Goal: Find specific fact: Find contact information

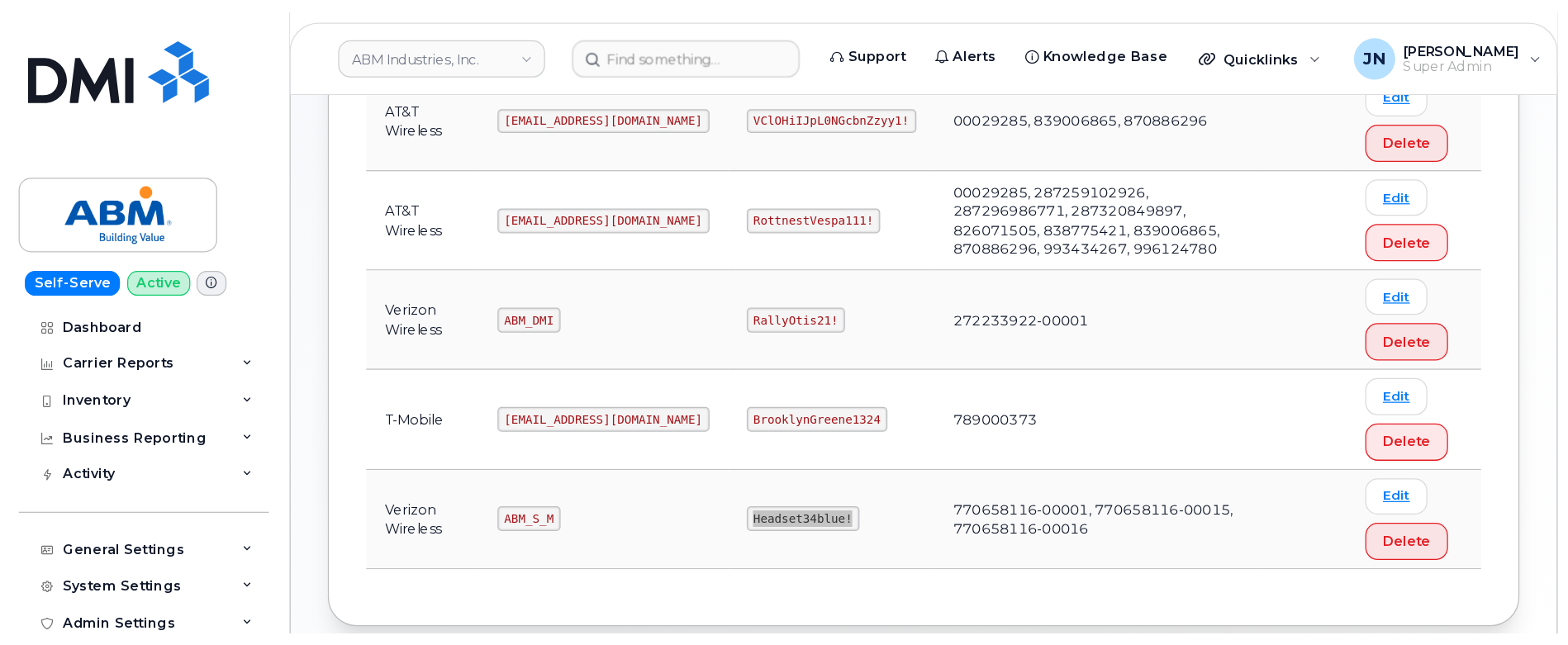
scroll to position [252, 0]
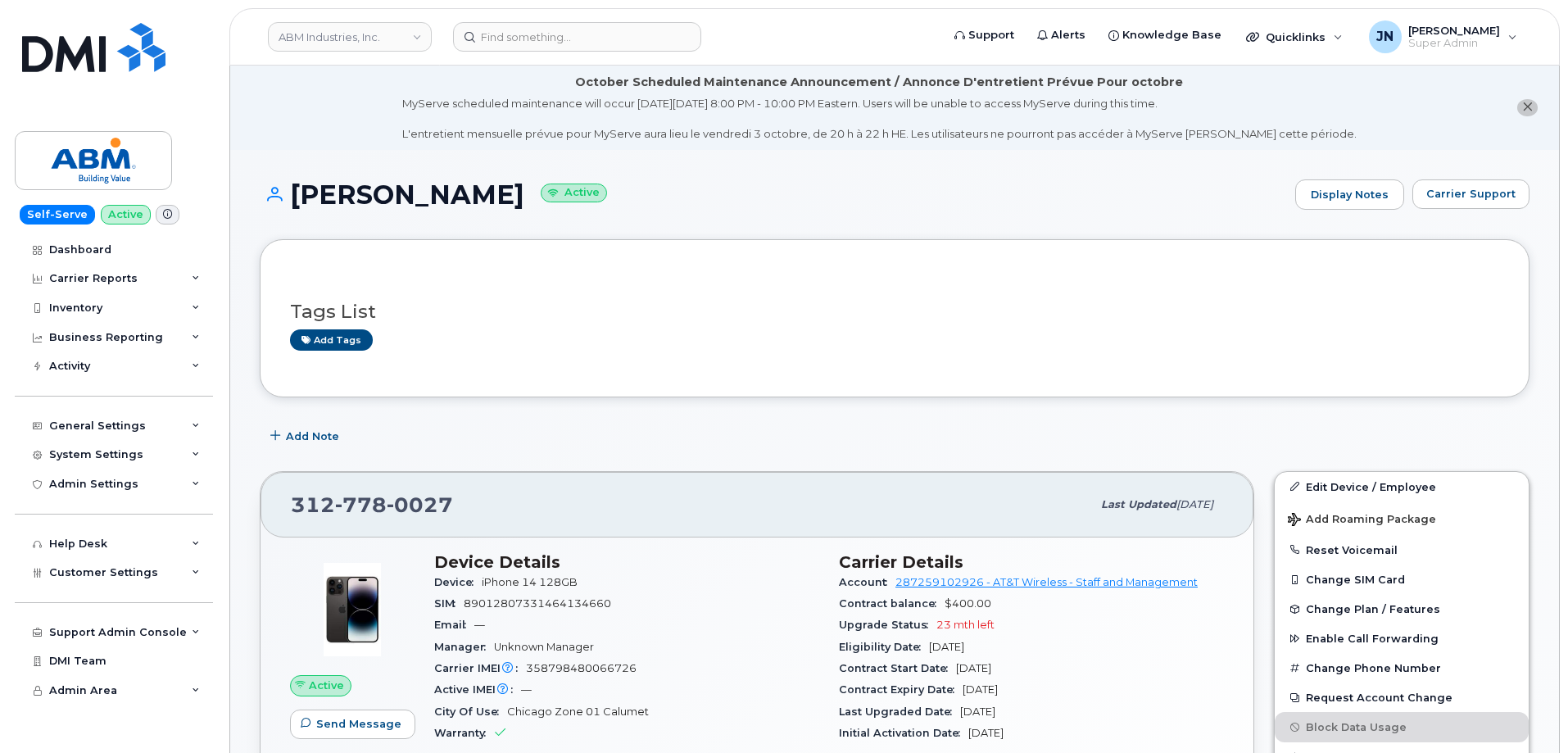
scroll to position [218, 0]
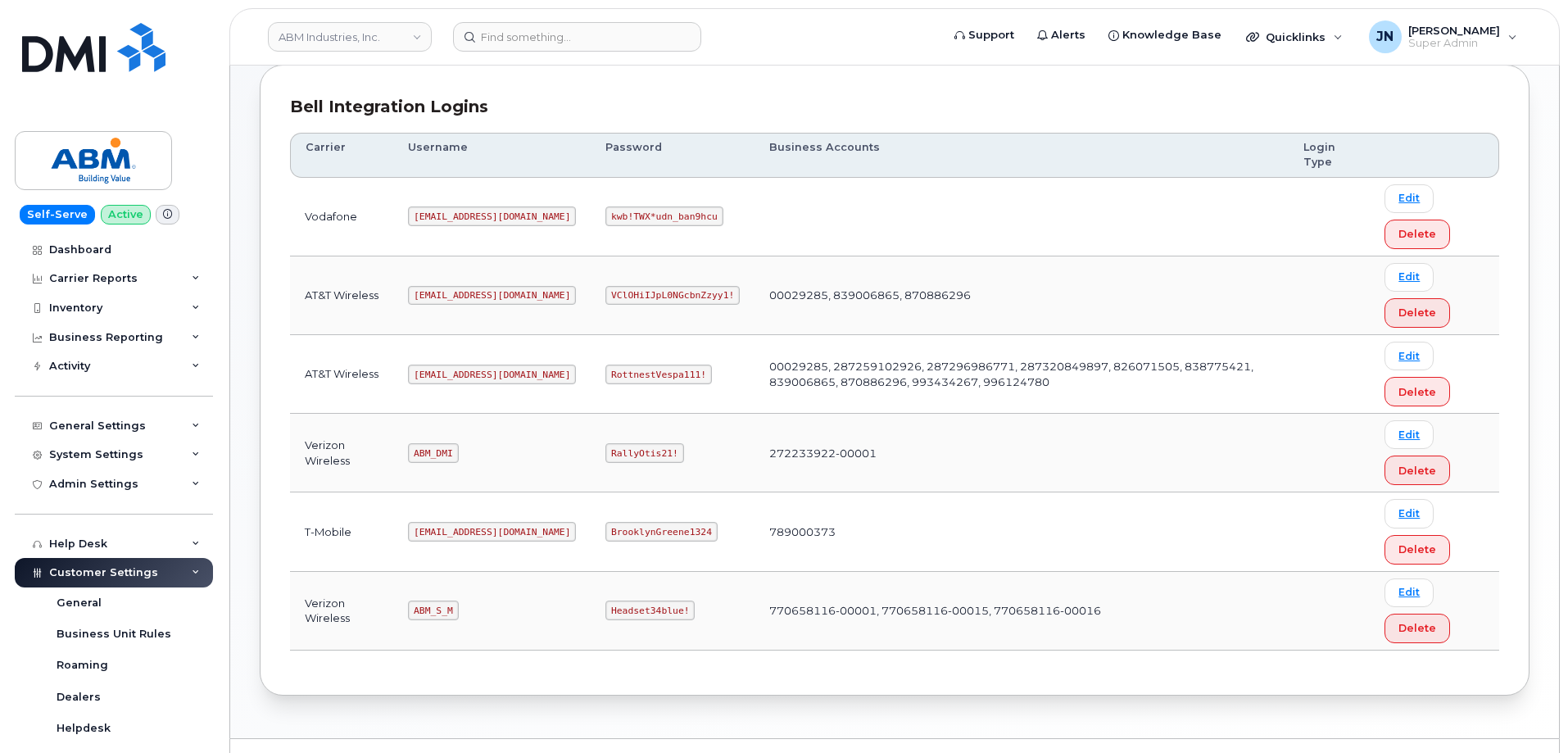
scroll to position [218, 0]
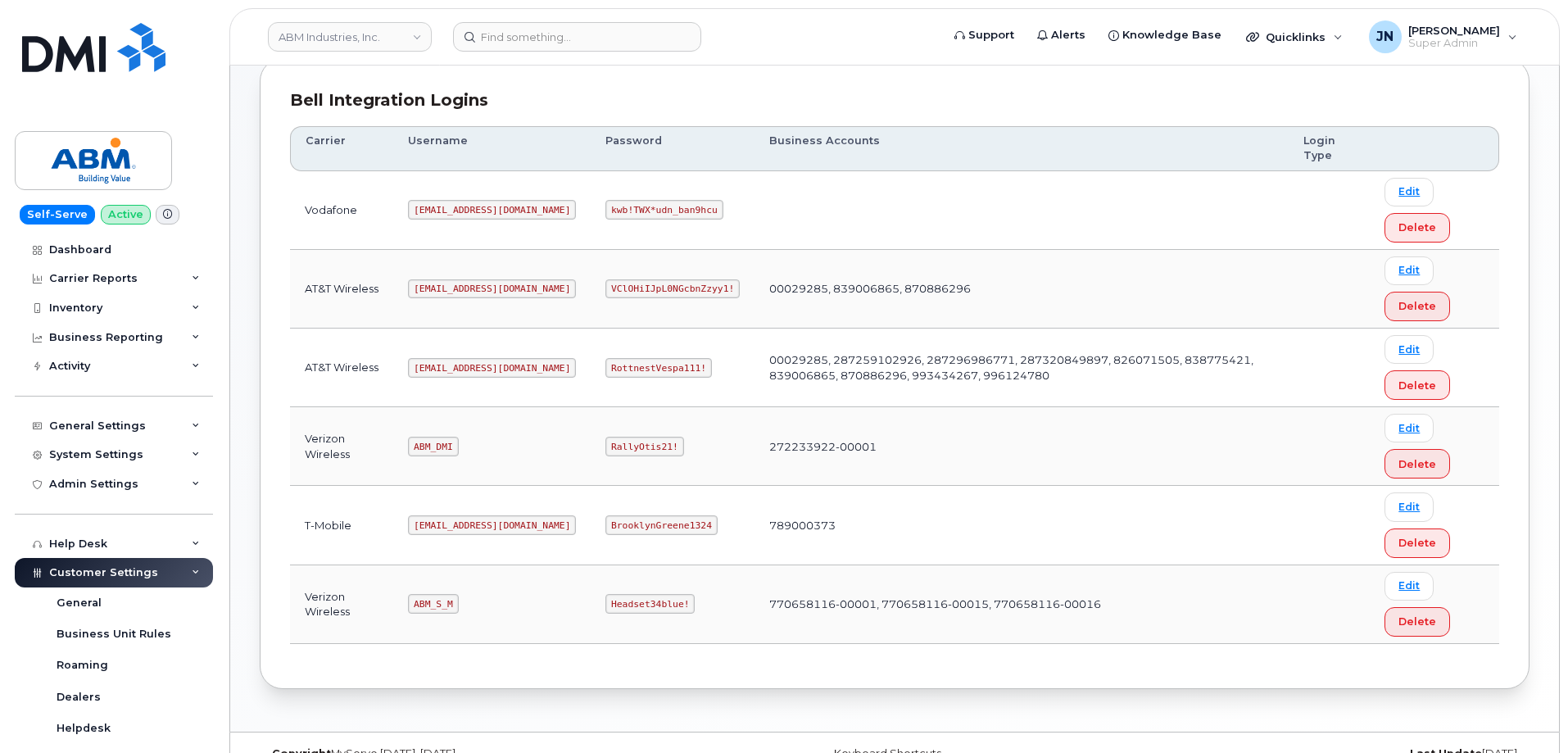
click at [440, 365] on code "[EMAIL_ADDRESS][DOMAIN_NAME]" at bounding box center [492, 367] width 168 height 20
click at [437, 365] on code "[EMAIL_ADDRESS][DOMAIN_NAME]" at bounding box center [492, 367] width 168 height 20
copy code "[EMAIL_ADDRESS][DOMAIN_NAME]"
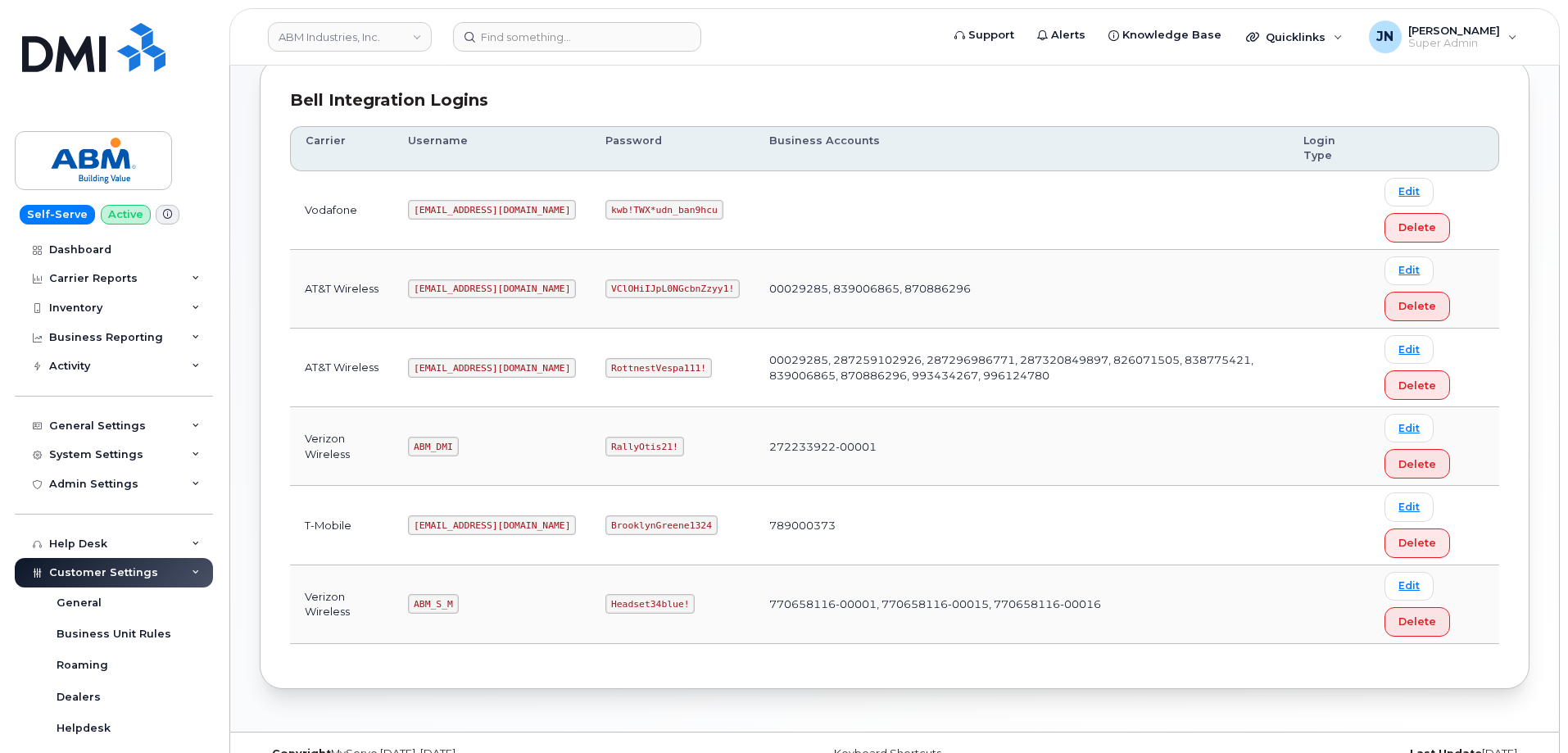
click at [605, 364] on code "RottnestVespa111!" at bounding box center [658, 367] width 107 height 20
copy code "RottnestVespa111!"
click at [462, 347] on td "[EMAIL_ADDRESS][DOMAIN_NAME]" at bounding box center [492, 367] width 197 height 79
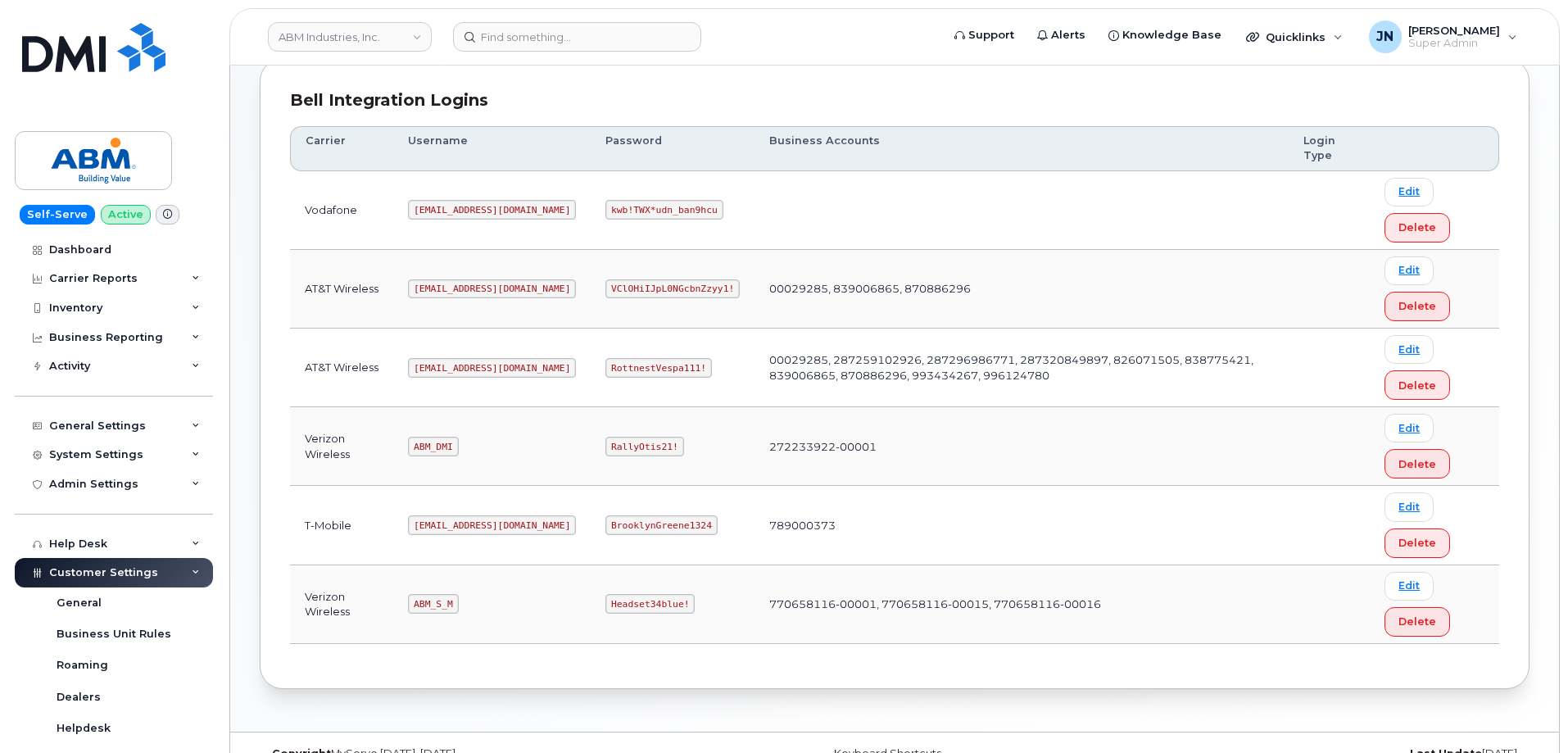
click at [457, 364] on code "[EMAIL_ADDRESS][DOMAIN_NAME]" at bounding box center [492, 367] width 168 height 20
copy code "[EMAIL_ADDRESS][DOMAIN_NAME]"
click at [605, 363] on code "RottnestVespa111!" at bounding box center [658, 367] width 107 height 20
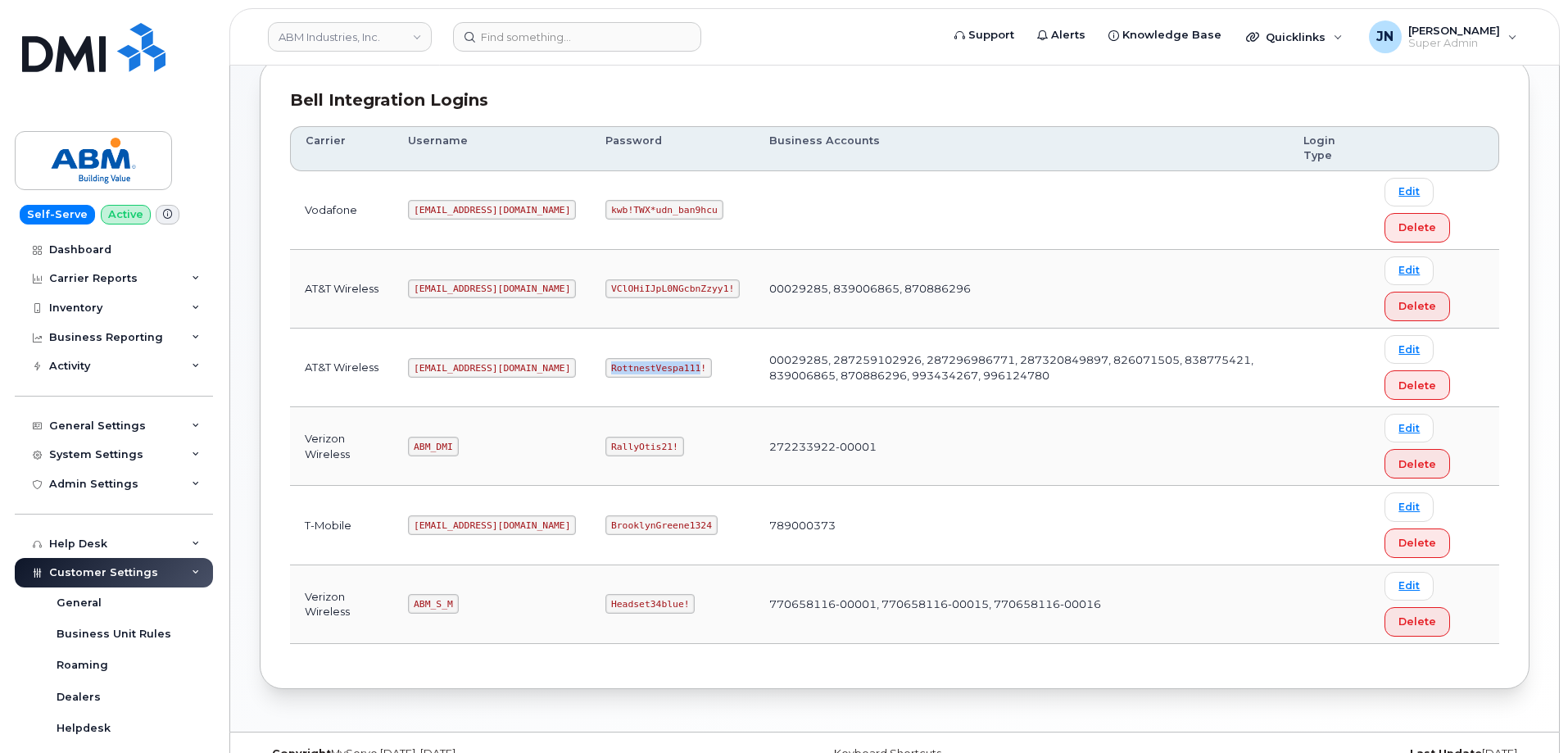
click at [605, 363] on code "RottnestVespa111!" at bounding box center [658, 367] width 107 height 20
copy code "RottnestVespa111!"
